Goal: Information Seeking & Learning: Learn about a topic

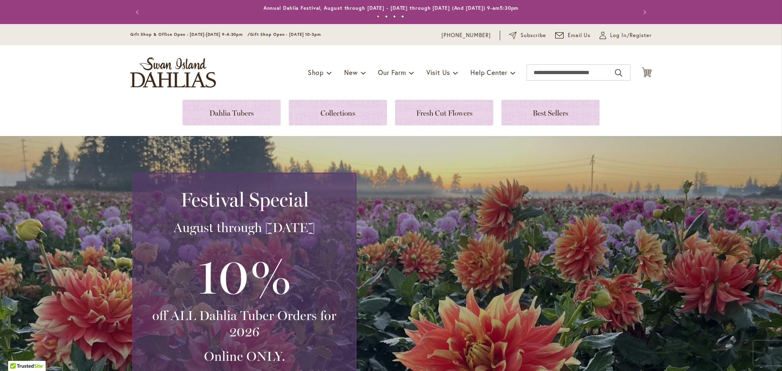
click at [339, 112] on link at bounding box center [338, 113] width 98 height 26
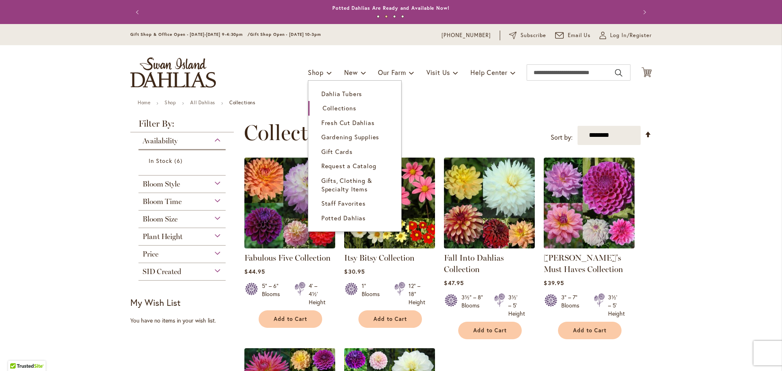
click at [327, 98] on link "Dahlia Tubers" at bounding box center [354, 94] width 93 height 14
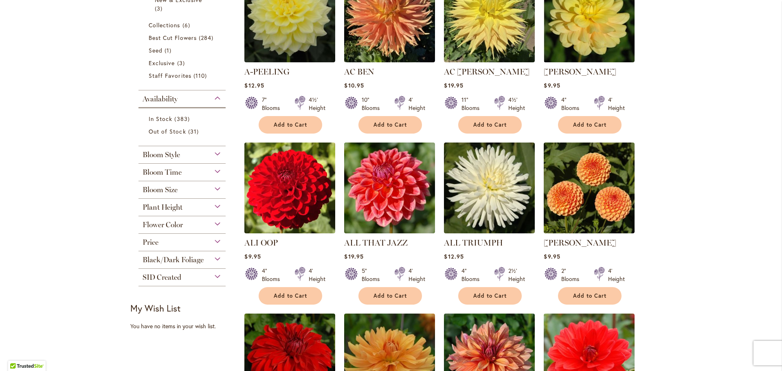
scroll to position [367, 0]
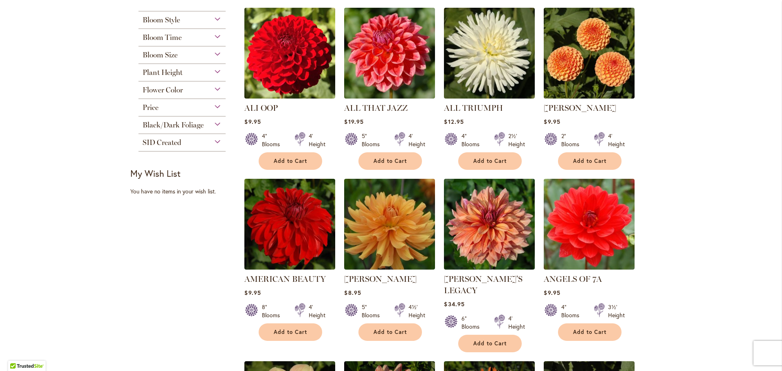
click at [215, 75] on div "Plant Height" at bounding box center [181, 70] width 87 height 13
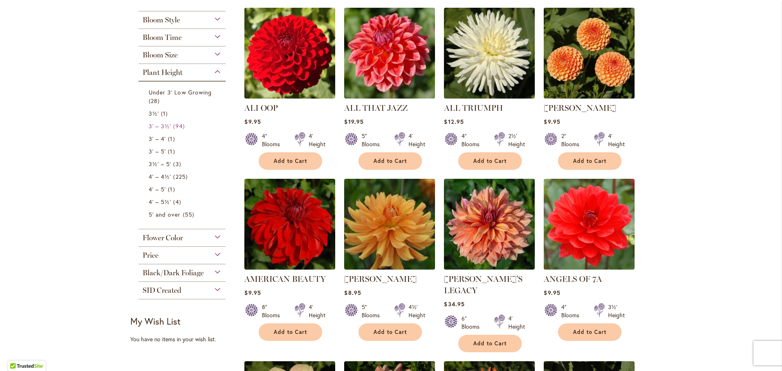
click at [156, 124] on span "3' – 3½'" at bounding box center [160, 126] width 22 height 8
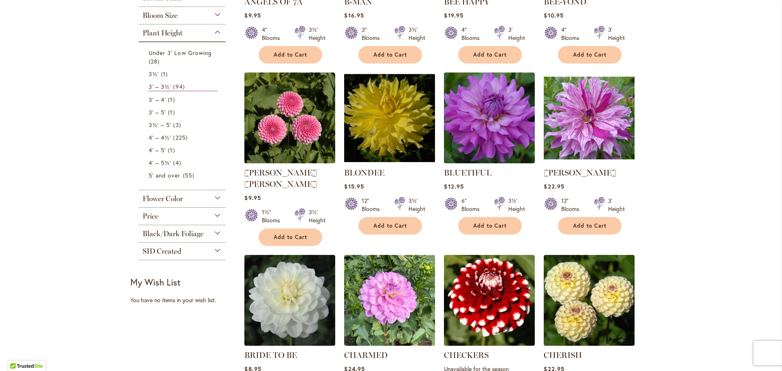
scroll to position [285, 0]
click at [213, 197] on div "Flower Color" at bounding box center [181, 196] width 87 height 13
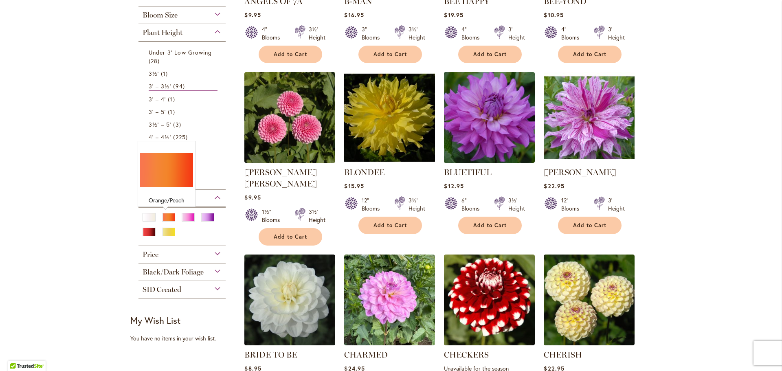
click at [167, 214] on div "Orange/Peach" at bounding box center [168, 217] width 13 height 9
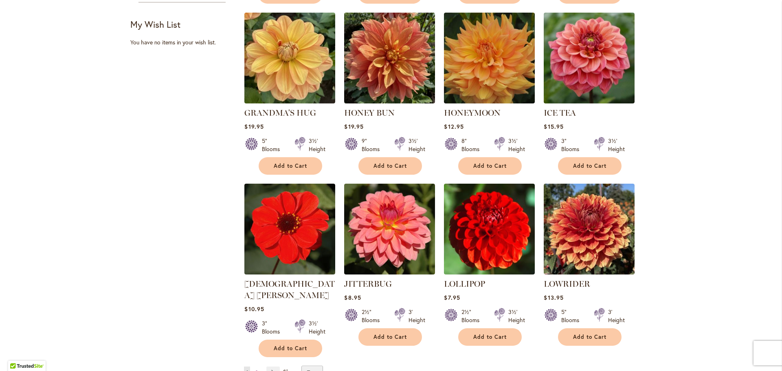
scroll to position [652, 0]
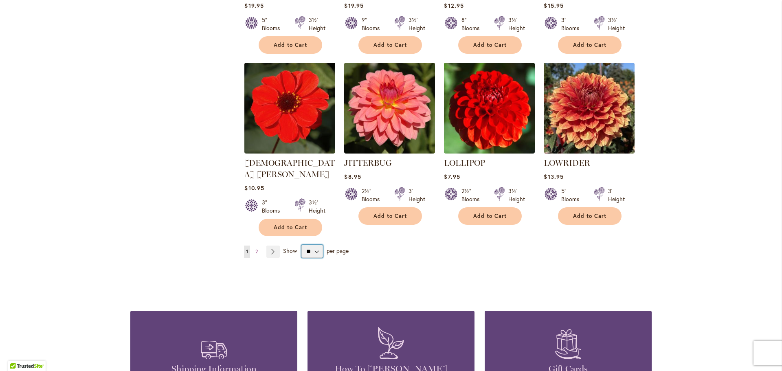
click at [314, 245] on select "** ** ** **" at bounding box center [312, 251] width 22 height 13
select select "**"
click at [301, 245] on select "** ** ** **" at bounding box center [312, 251] width 22 height 13
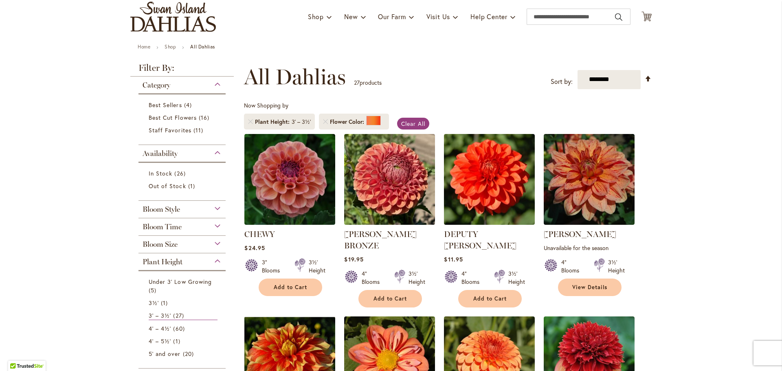
scroll to position [163, 0]
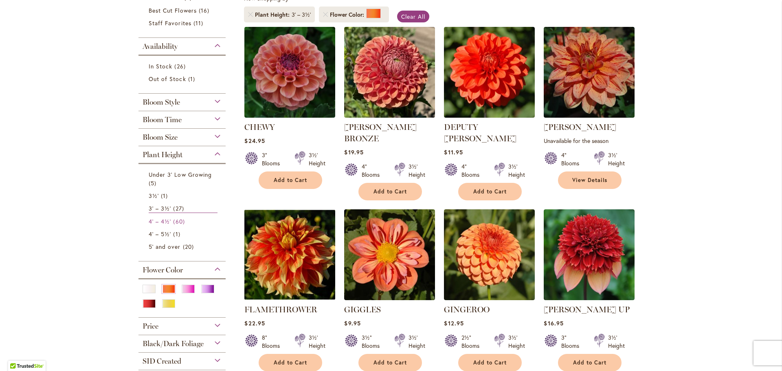
click at [149, 219] on span "4' – 4½'" at bounding box center [160, 221] width 22 height 8
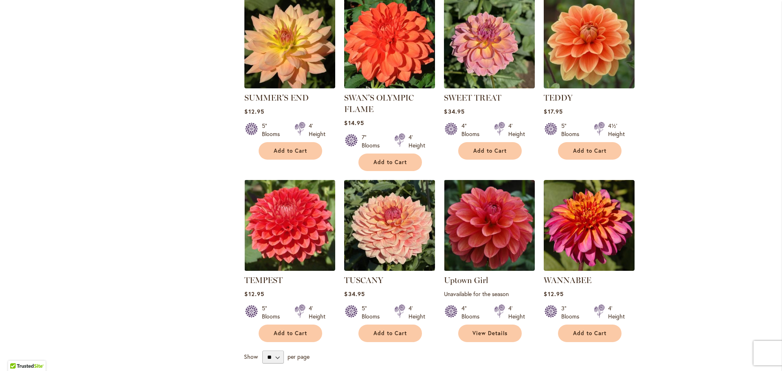
scroll to position [2362, 0]
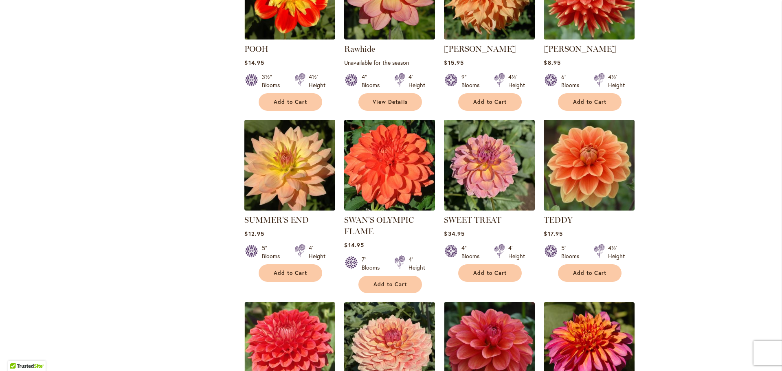
click at [395, 123] on img at bounding box center [389, 165] width 91 height 91
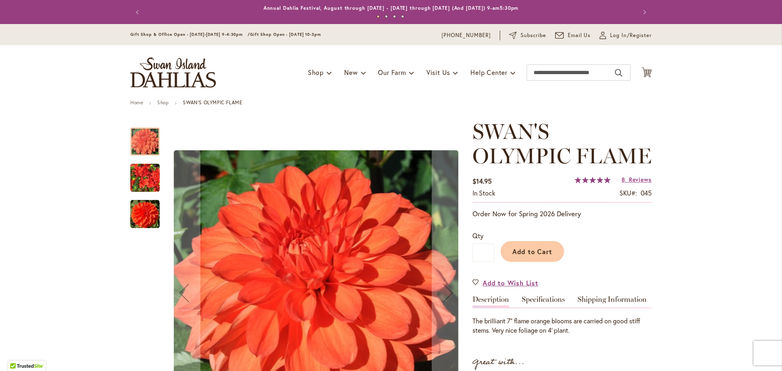
click at [140, 176] on img "Swan's Olympic Flame" at bounding box center [144, 177] width 29 height 39
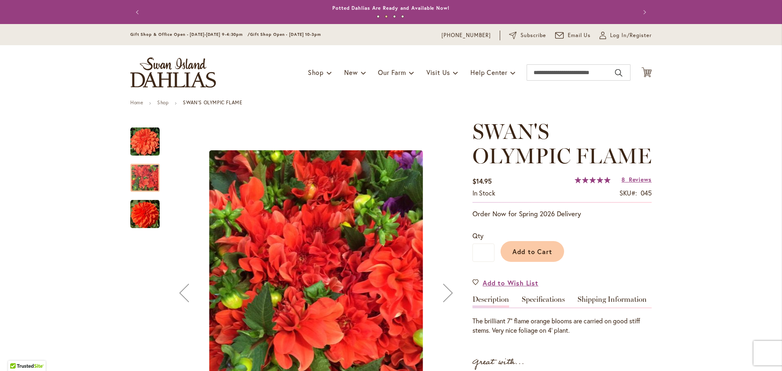
click at [139, 215] on img "Swan's Olympic Flame" at bounding box center [144, 214] width 29 height 29
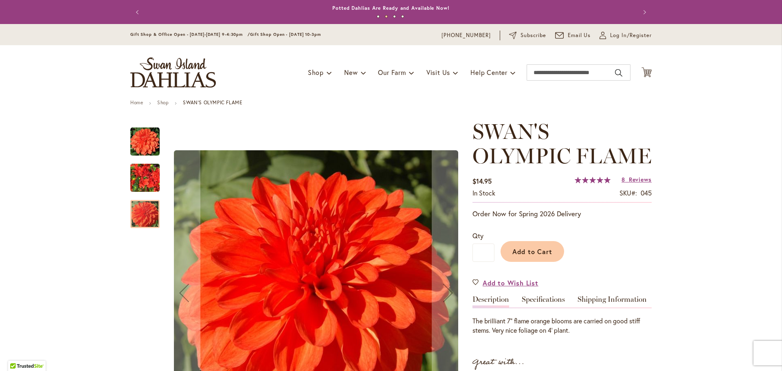
click at [140, 140] on img "Swan's Olympic Flame" at bounding box center [144, 141] width 29 height 29
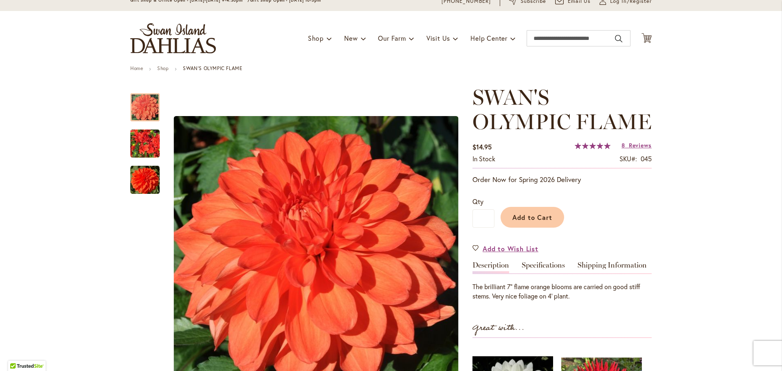
scroll to position [81, 0]
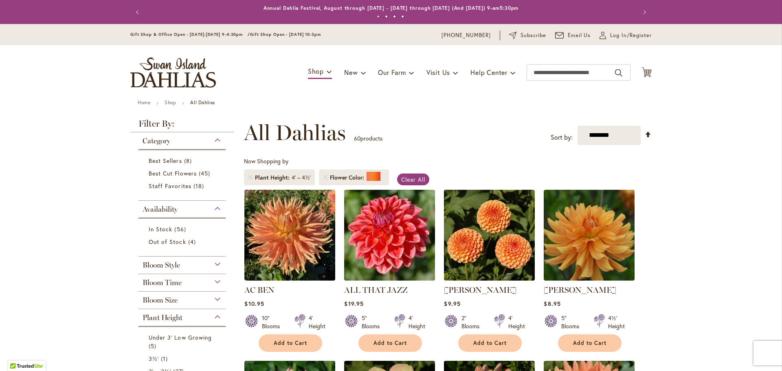
scroll to position [126, 0]
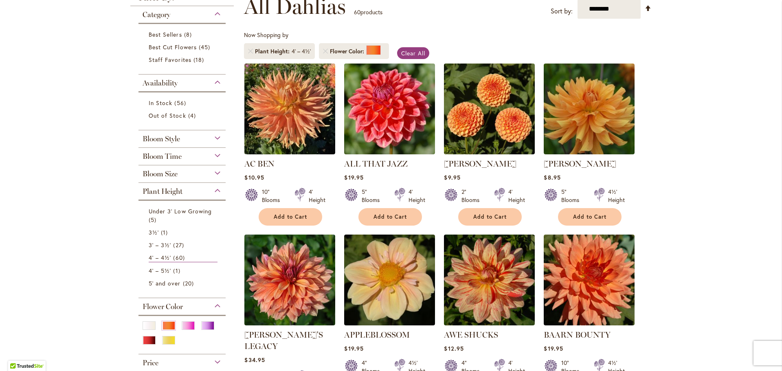
click at [601, 126] on img at bounding box center [589, 109] width 91 height 91
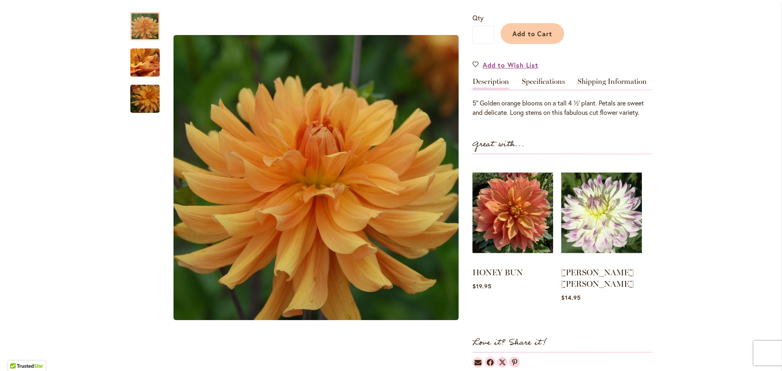
scroll to position [163, 0]
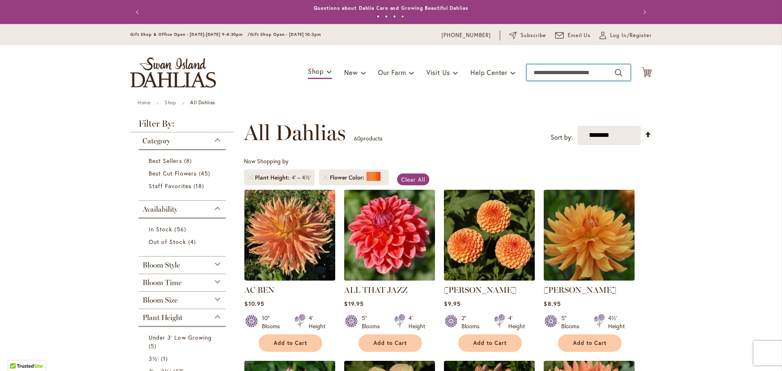
click at [549, 73] on input "Search" at bounding box center [579, 72] width 104 height 16
type input "***"
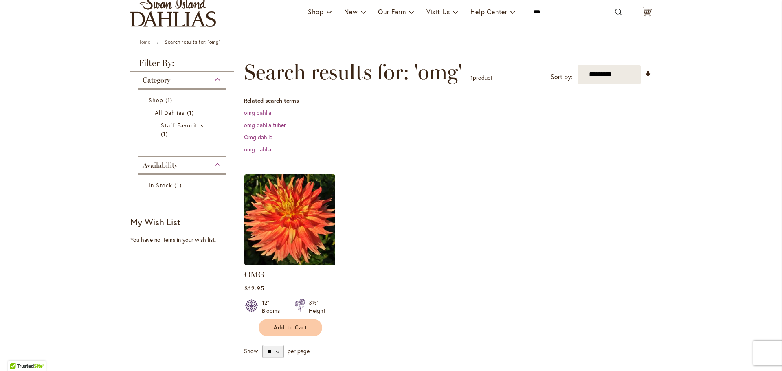
scroll to position [122, 0]
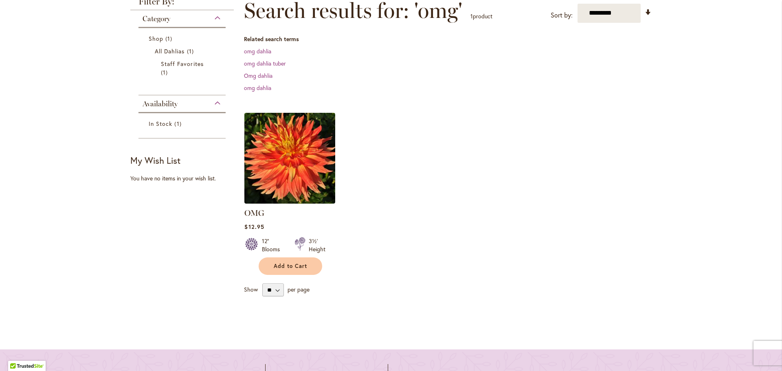
click at [287, 166] on img at bounding box center [289, 158] width 91 height 91
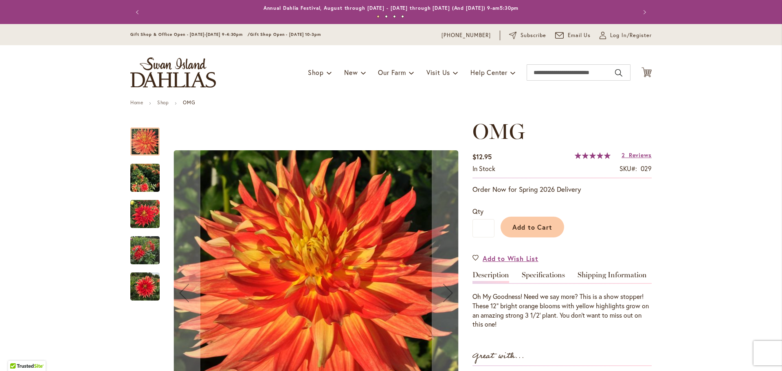
click at [140, 174] on img "Omg" at bounding box center [144, 177] width 29 height 33
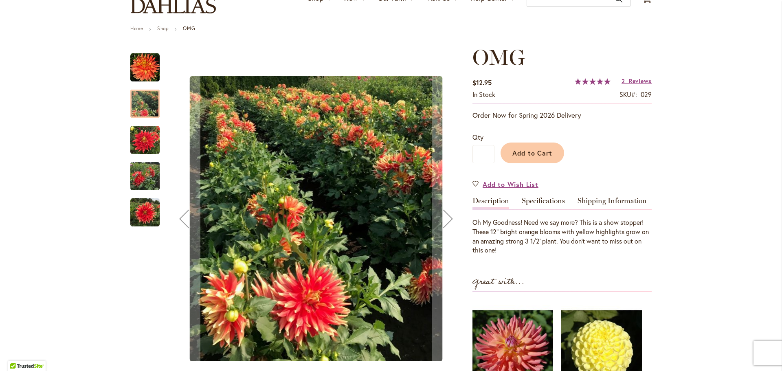
scroll to position [81, 0]
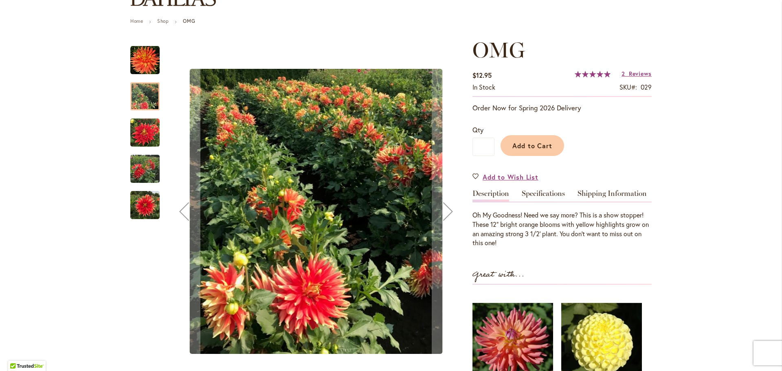
click at [444, 214] on div "Next" at bounding box center [448, 211] width 33 height 33
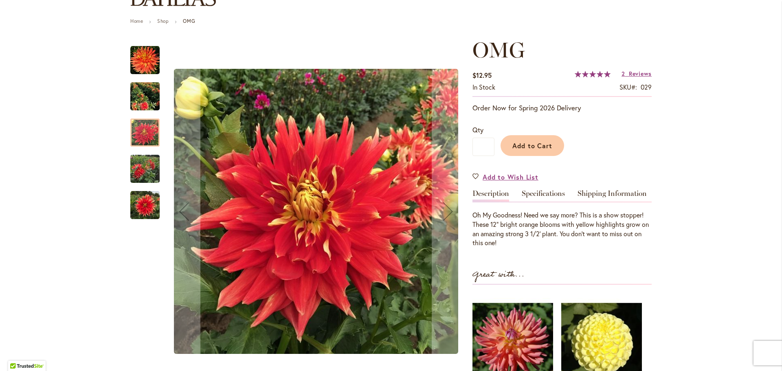
click at [444, 214] on div "Next" at bounding box center [448, 211] width 33 height 33
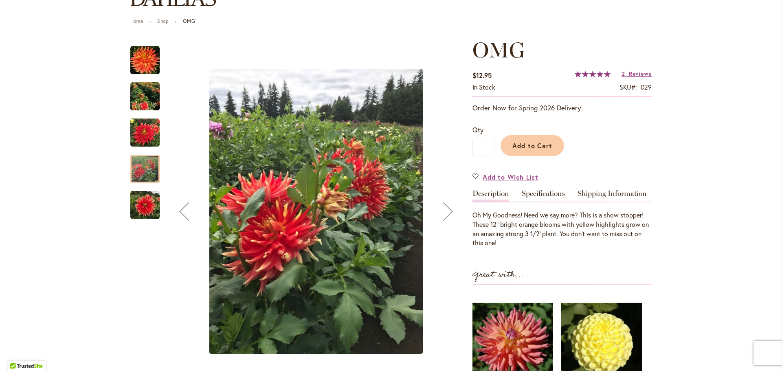
click at [444, 214] on div "Next" at bounding box center [448, 211] width 33 height 33
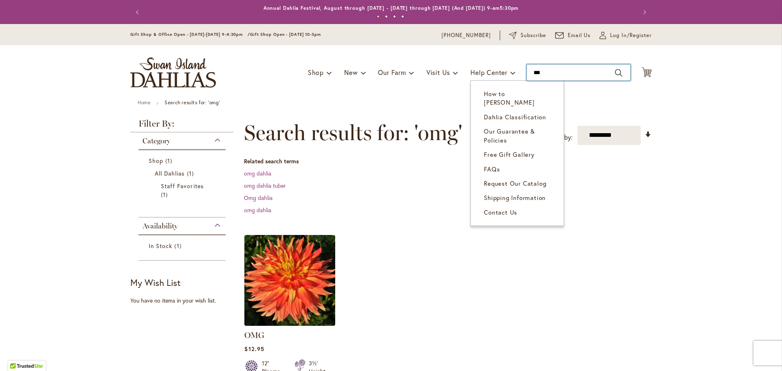
drag, startPoint x: 586, startPoint y: 77, endPoint x: 460, endPoint y: 79, distance: 126.7
click at [460, 79] on div "Toggle Nav Shop Dahlia Tubers Collections Fresh Cut Dahlias Gardening Supplies …" at bounding box center [391, 72] width 538 height 55
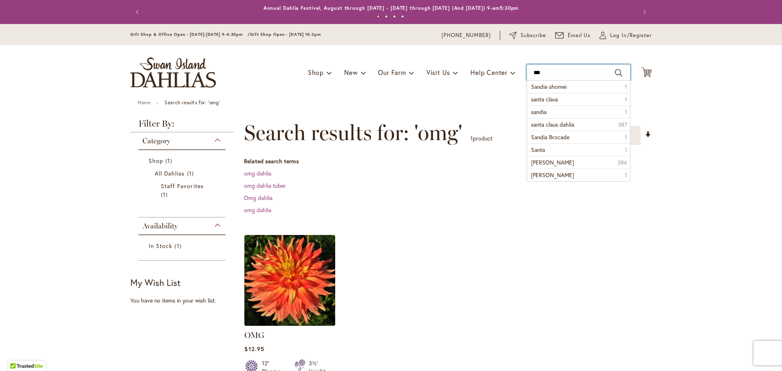
type input "****"
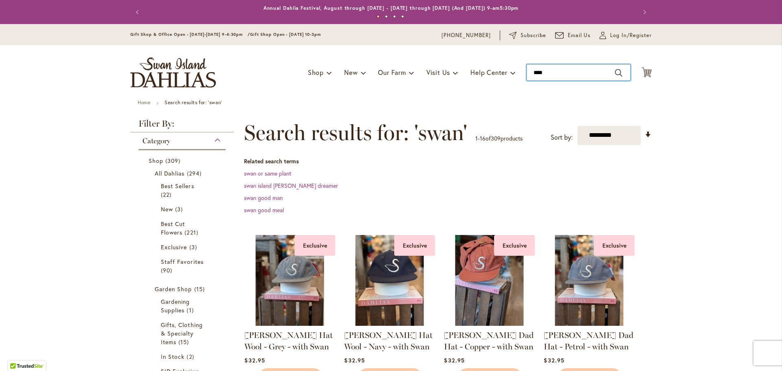
click at [576, 73] on input "****" at bounding box center [579, 72] width 104 height 16
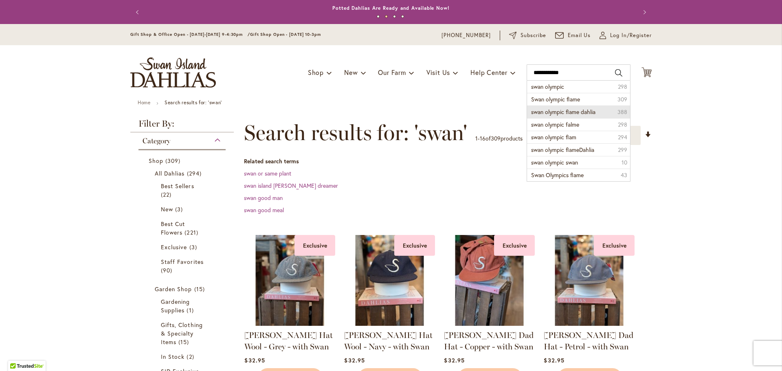
click at [564, 108] on span "swan olympic flame dahlia" at bounding box center [563, 112] width 64 height 8
type input "**********"
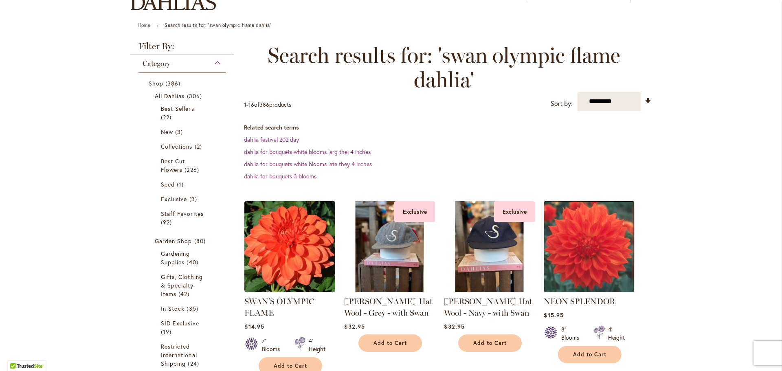
scroll to position [163, 0]
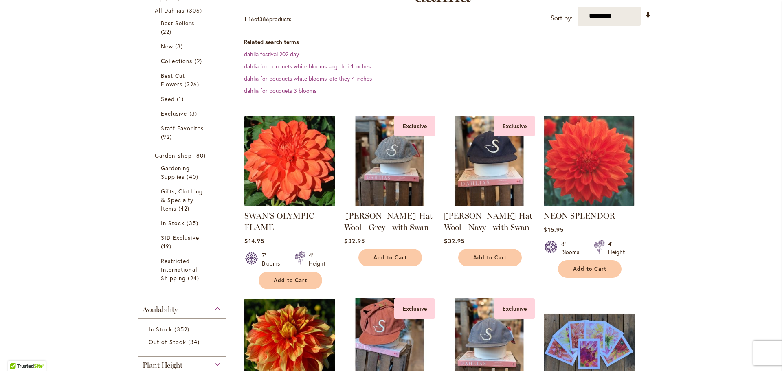
click at [295, 162] on img at bounding box center [289, 161] width 91 height 91
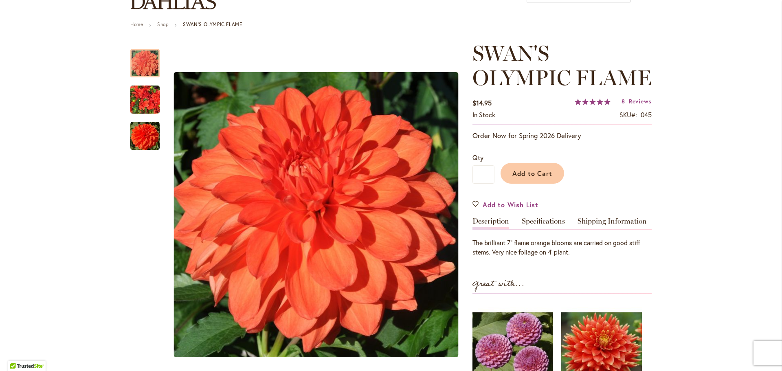
scroll to position [81, 0]
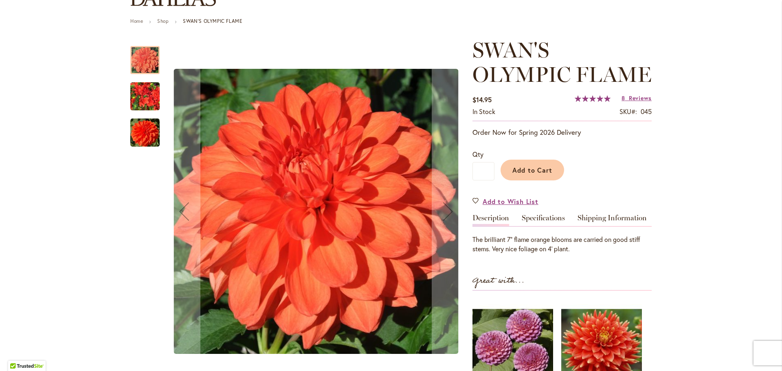
click at [132, 96] on img "Swan's Olympic Flame" at bounding box center [144, 96] width 29 height 39
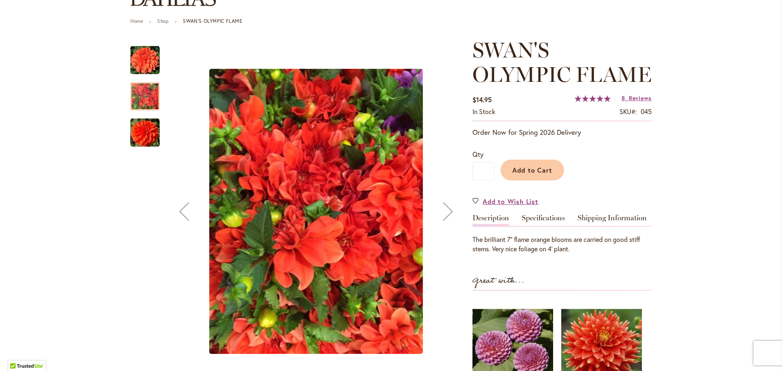
click at [142, 128] on img "Swan's Olympic Flame" at bounding box center [144, 132] width 29 height 29
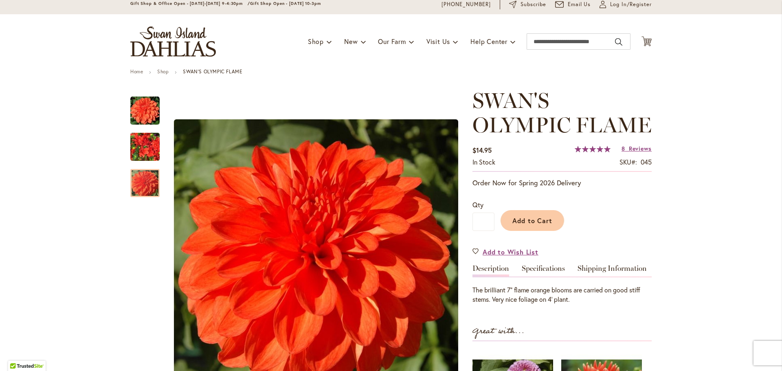
scroll to position [0, 0]
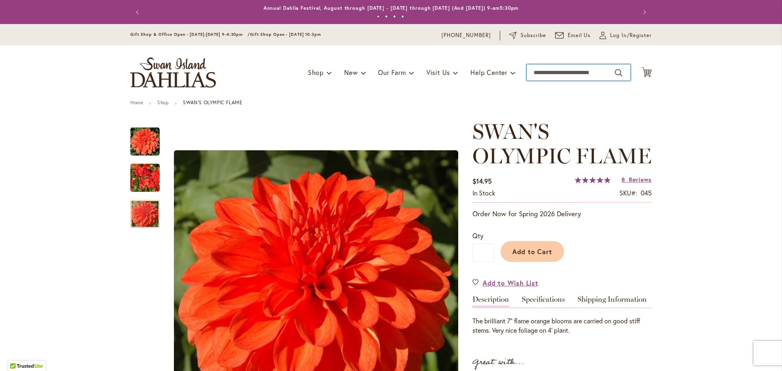
click at [567, 71] on input "Search" at bounding box center [579, 72] width 104 height 16
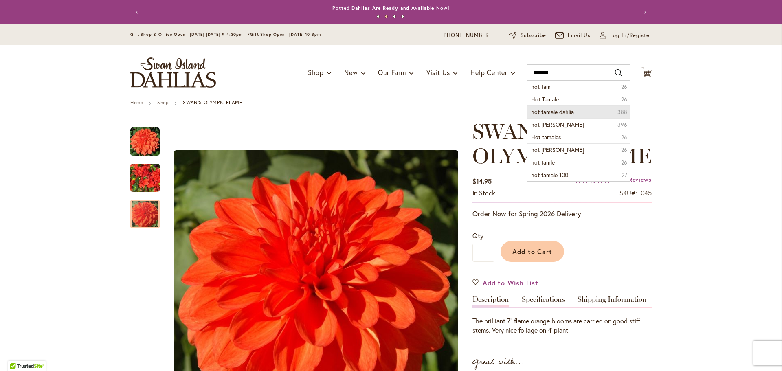
click at [541, 108] on span "hot tamale dahlia" at bounding box center [552, 112] width 43 height 8
type input "**********"
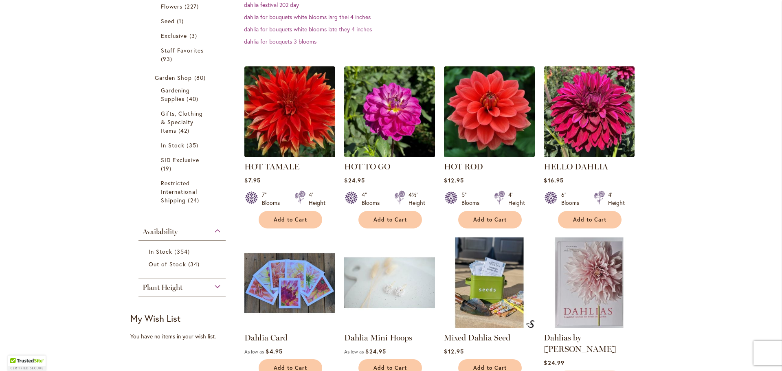
scroll to position [244, 0]
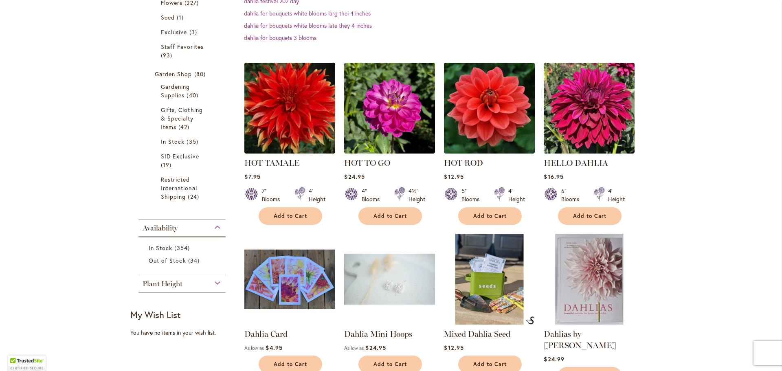
click at [295, 118] on img at bounding box center [289, 108] width 91 height 91
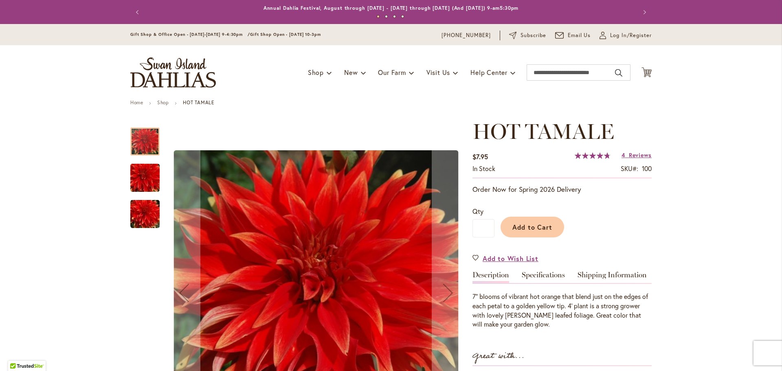
click at [141, 182] on img "Hot Tamale" at bounding box center [145, 177] width 59 height 39
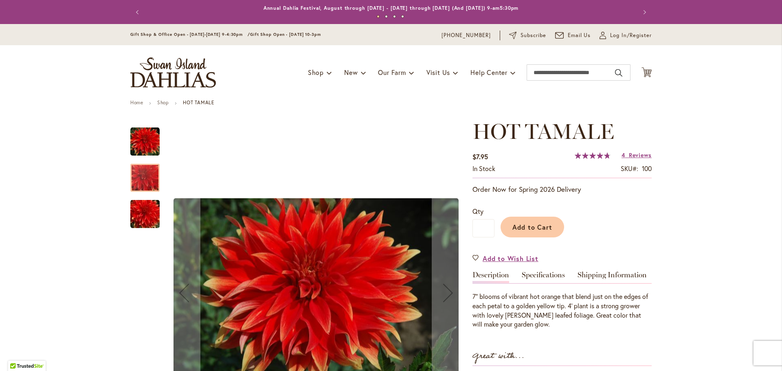
click at [140, 204] on img "Hot Tamale" at bounding box center [145, 214] width 59 height 39
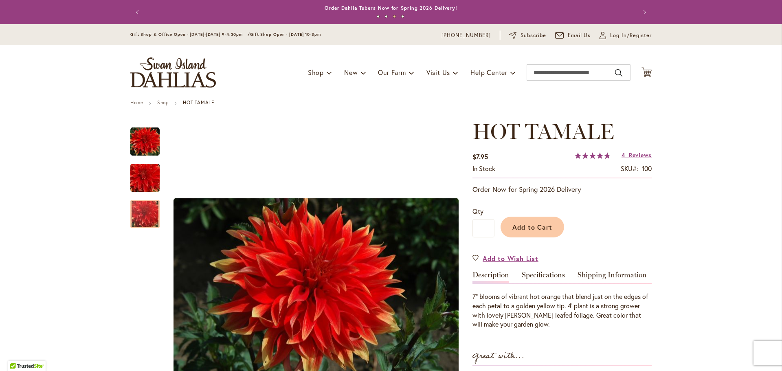
click at [533, 274] on link "Specifications" at bounding box center [543, 277] width 43 height 12
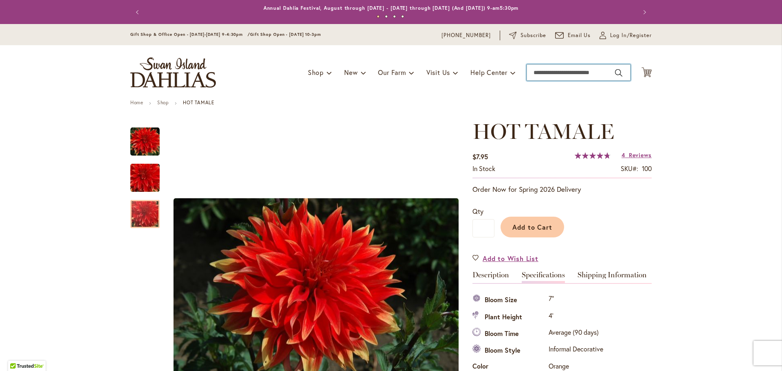
click at [570, 72] on input "Search" at bounding box center [579, 72] width 104 height 16
type input "*******"
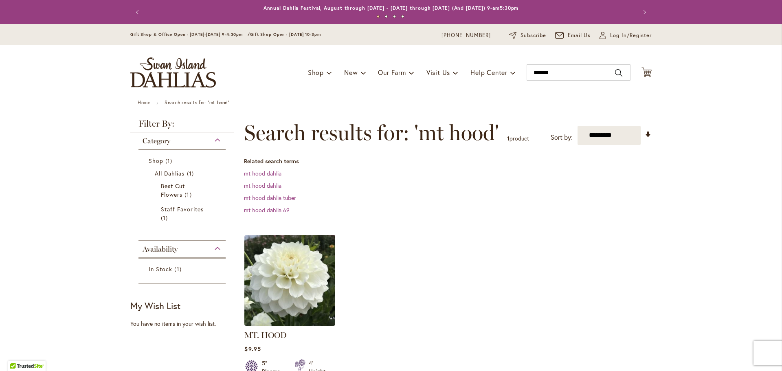
click at [280, 272] on img at bounding box center [289, 280] width 91 height 91
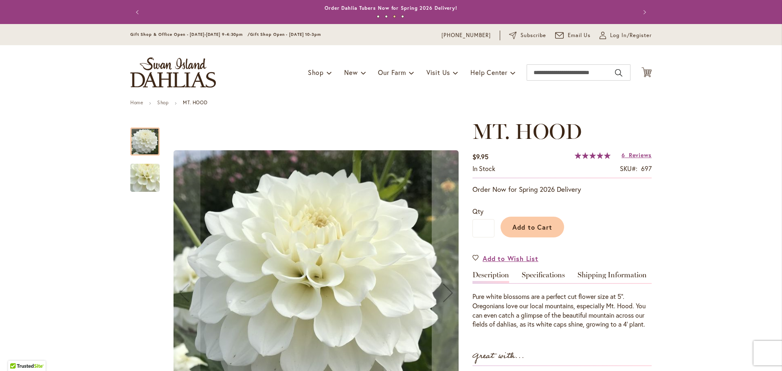
click at [151, 180] on img "MT. HOOD" at bounding box center [145, 178] width 59 height 54
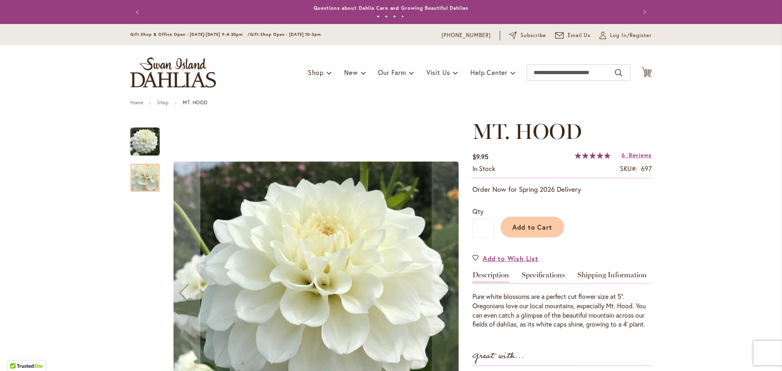
click at [144, 141] on img "MT. HOOD" at bounding box center [144, 141] width 29 height 29
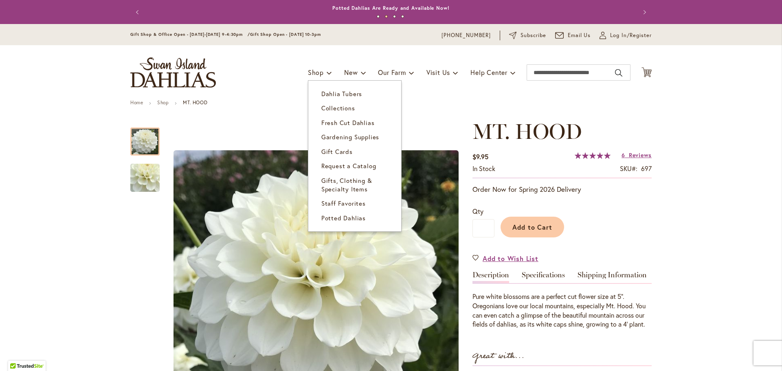
click at [310, 77] on link "Shop" at bounding box center [320, 72] width 24 height 15
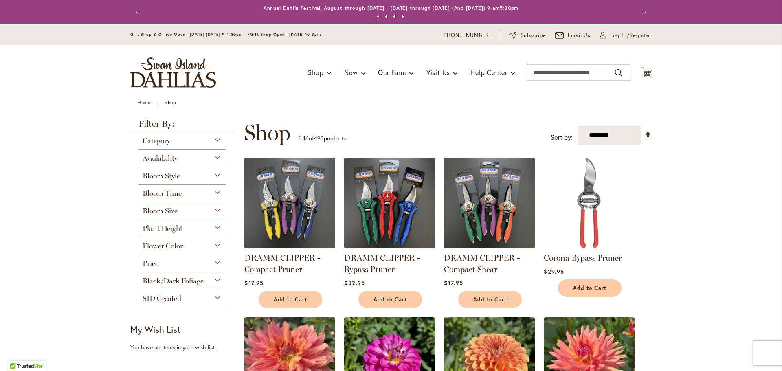
click at [215, 139] on div "Category" at bounding box center [181, 138] width 87 height 13
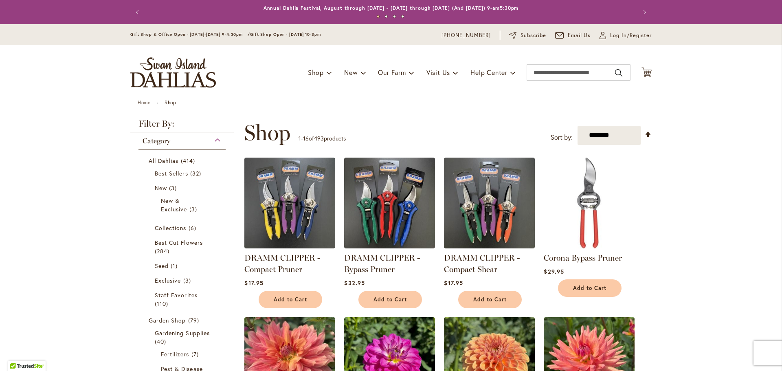
scroll to position [132, 0]
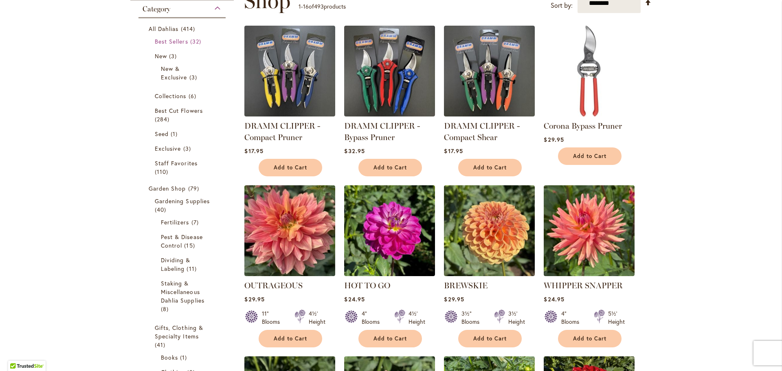
click at [169, 40] on span "Best Sellers" at bounding box center [171, 41] width 33 height 8
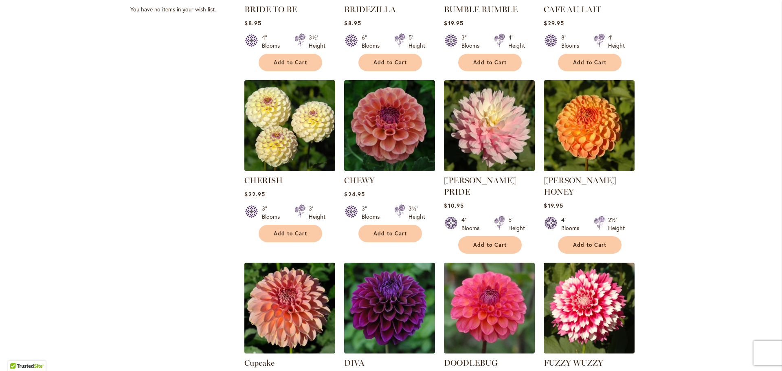
scroll to position [611, 0]
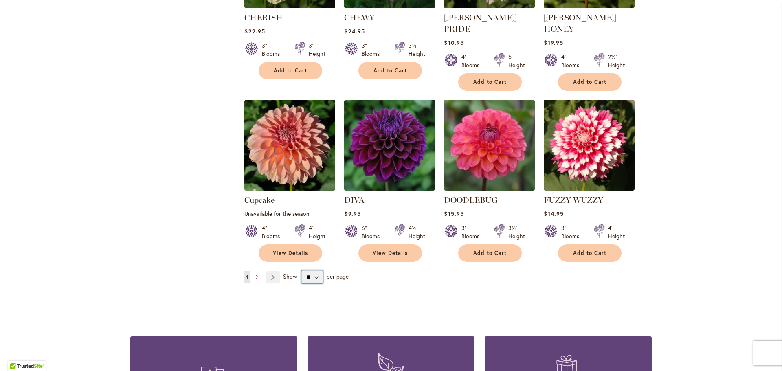
click at [316, 270] on select "** ** ** **" at bounding box center [312, 276] width 22 height 13
select select "**"
click at [301, 270] on select "** ** ** **" at bounding box center [312, 276] width 22 height 13
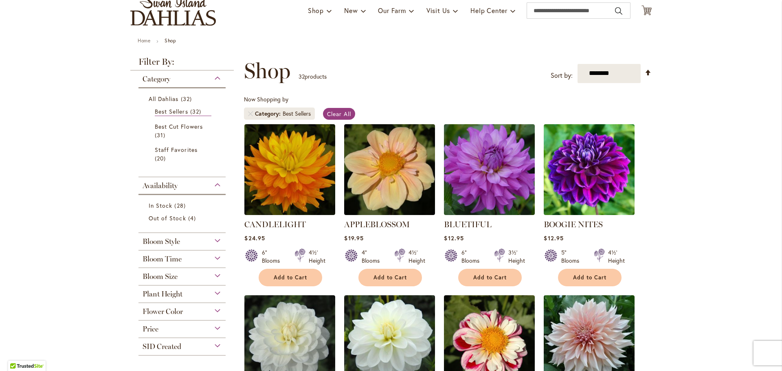
scroll to position [41, 0]
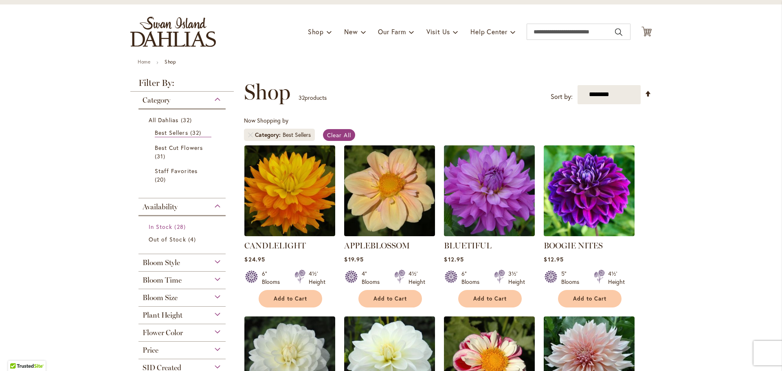
click at [154, 226] on span "In Stock" at bounding box center [161, 227] width 24 height 8
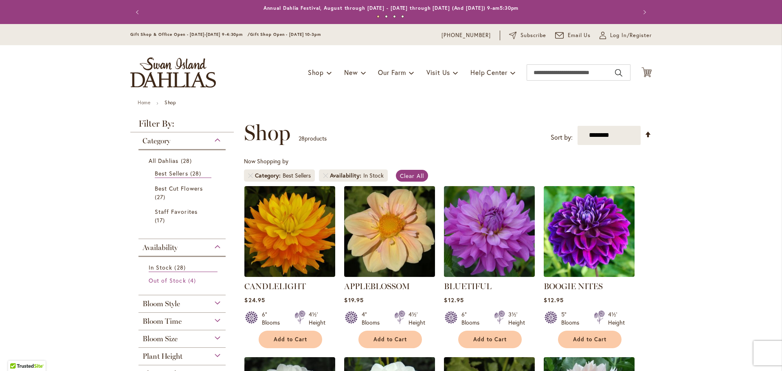
click at [151, 279] on span "Out of Stock" at bounding box center [167, 281] width 37 height 8
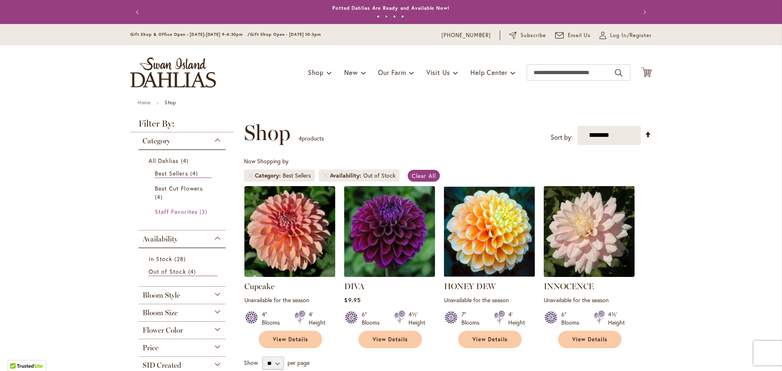
click at [167, 212] on span "Staff Favorites" at bounding box center [176, 212] width 43 height 8
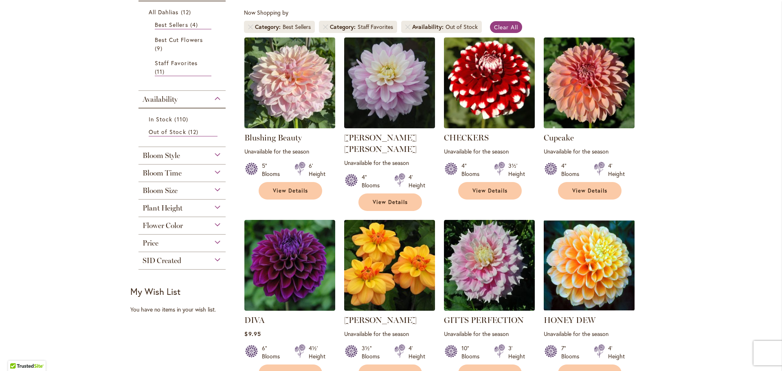
scroll to position [204, 0]
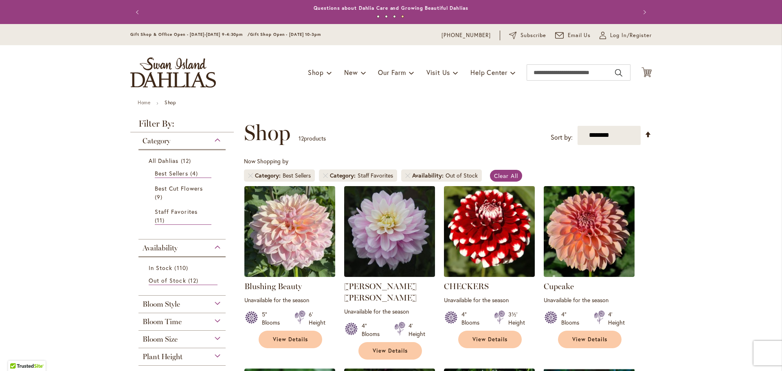
click at [179, 67] on img "store logo" at bounding box center [173, 72] width 86 height 30
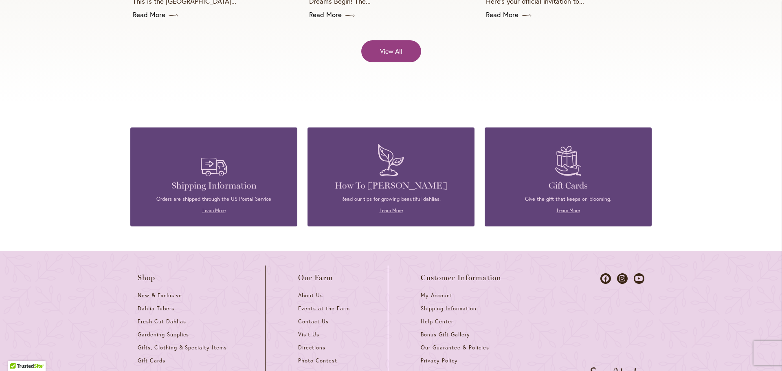
scroll to position [3461, 0]
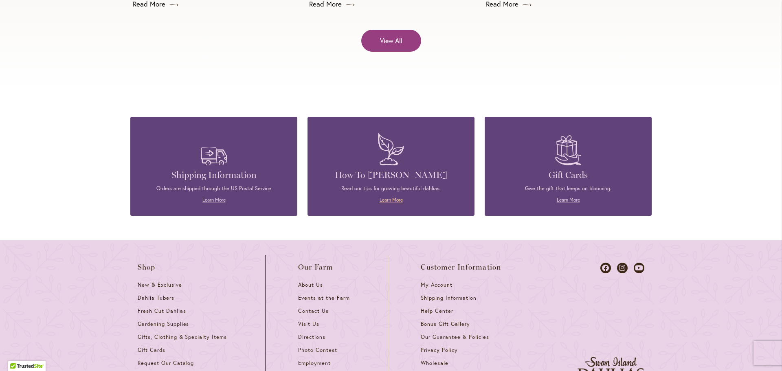
click at [388, 197] on link "Learn More" at bounding box center [391, 200] width 23 height 6
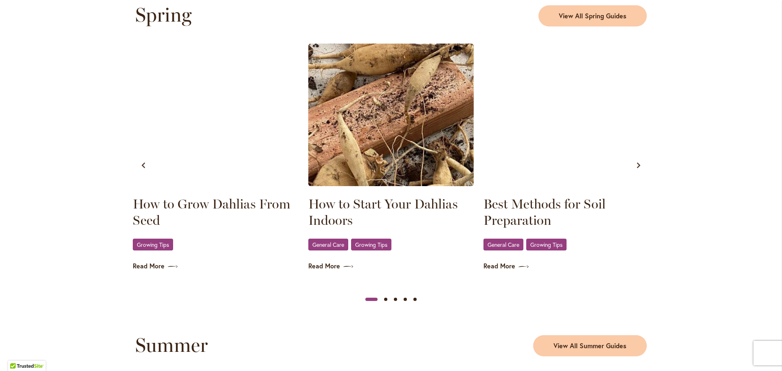
scroll to position [448, 0]
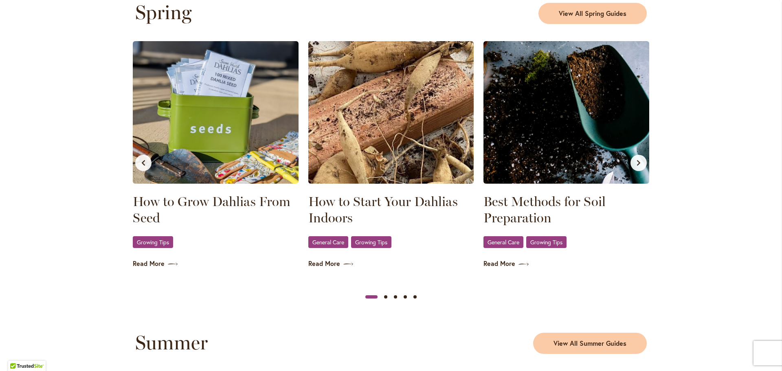
click at [65, 68] on div "How to Grow Dahlias From Seed Growing Tips Read More How to Start Your Dahlias …" at bounding box center [391, 174] width 782 height 271
